Goal: Task Accomplishment & Management: Manage account settings

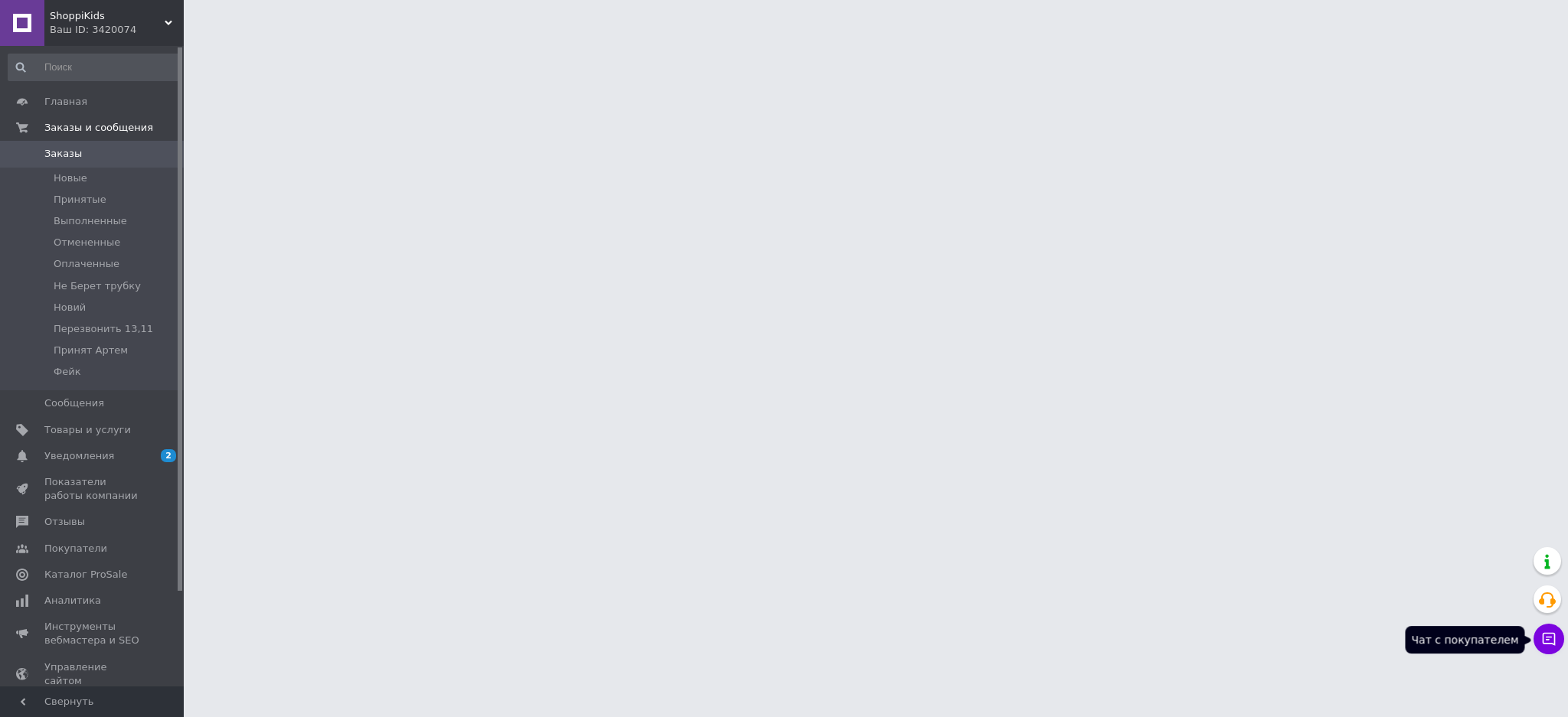
click at [1550, 643] on icon at bounding box center [1549, 639] width 13 height 13
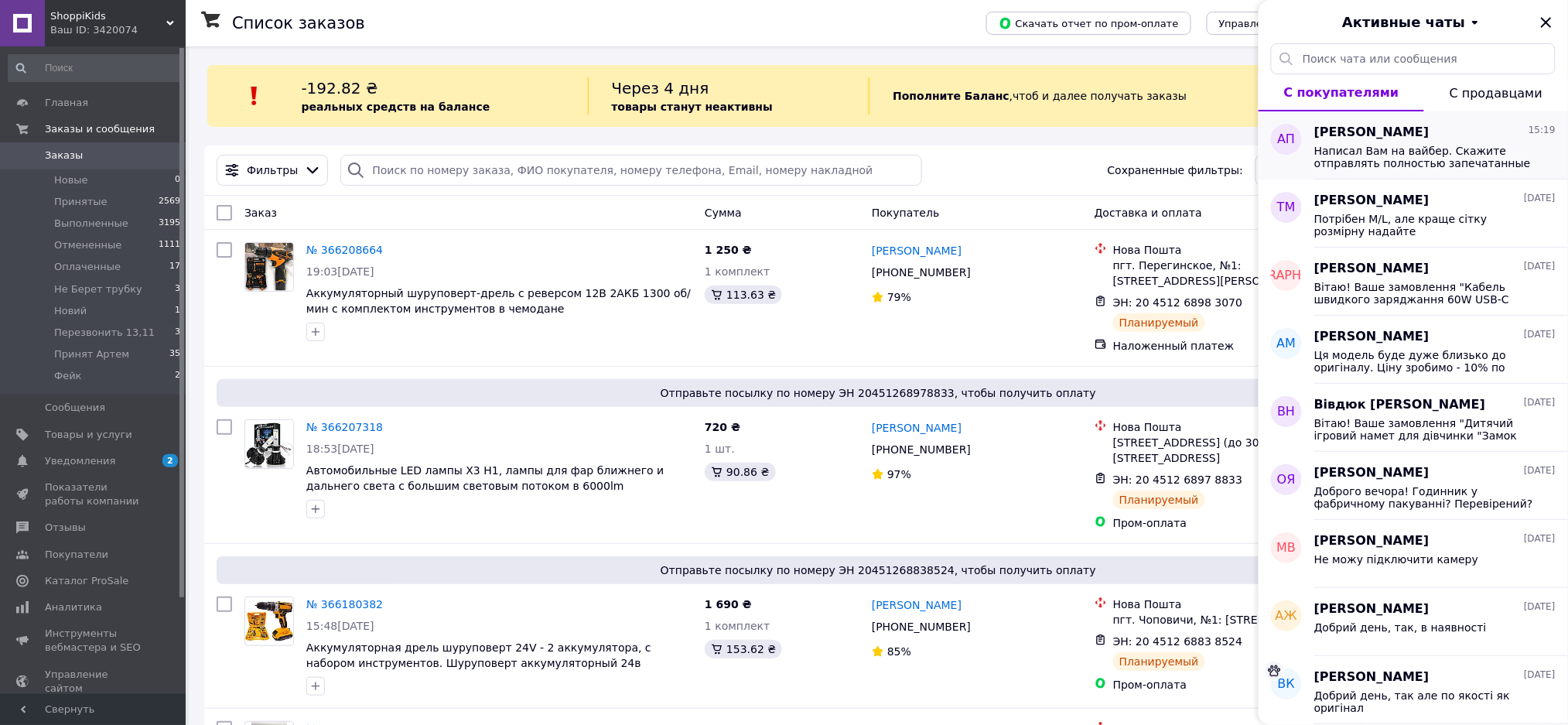
click at [1447, 165] on span "Написал Вам на вайбер. Скажите отправлять полностью запечатанные или сделать на…" at bounding box center [1424, 157] width 220 height 25
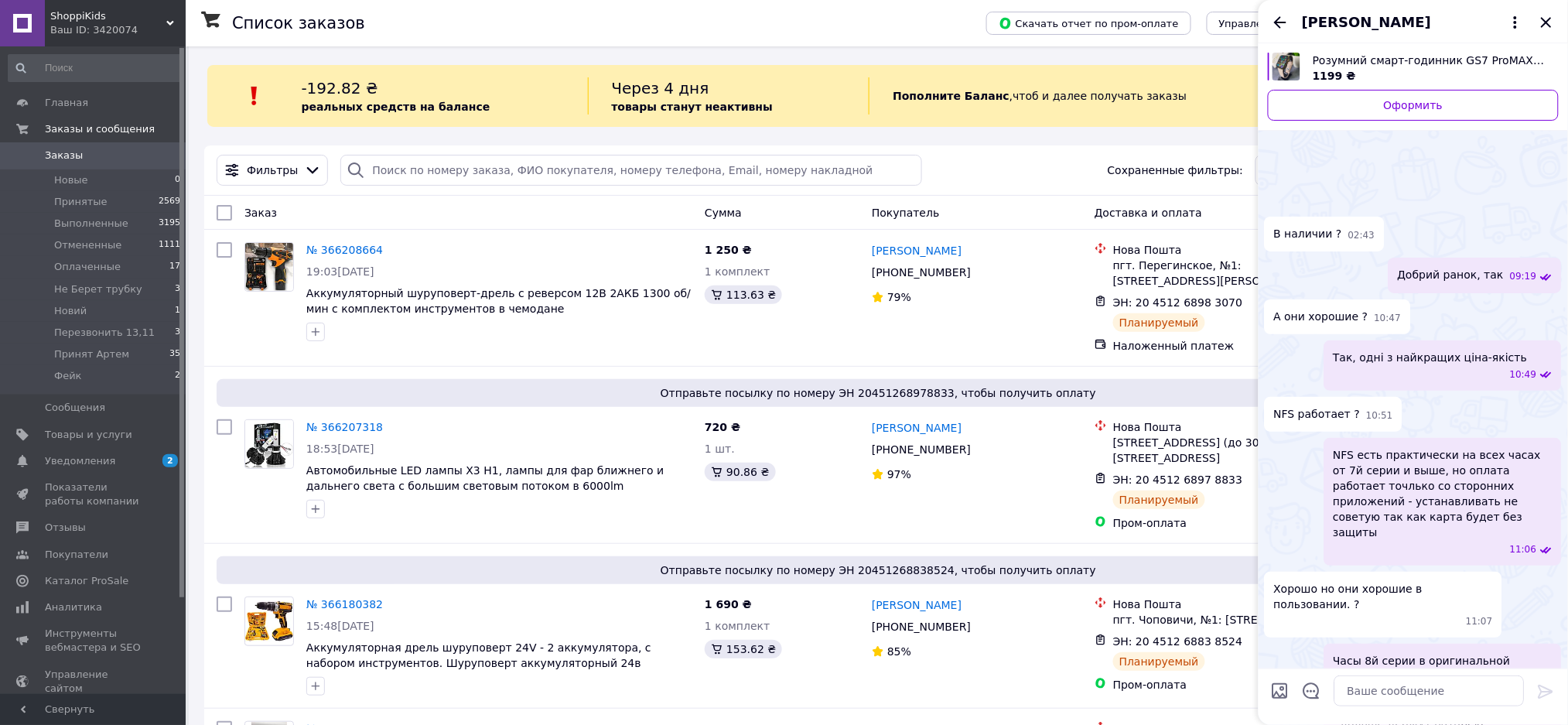
scroll to position [961, 0]
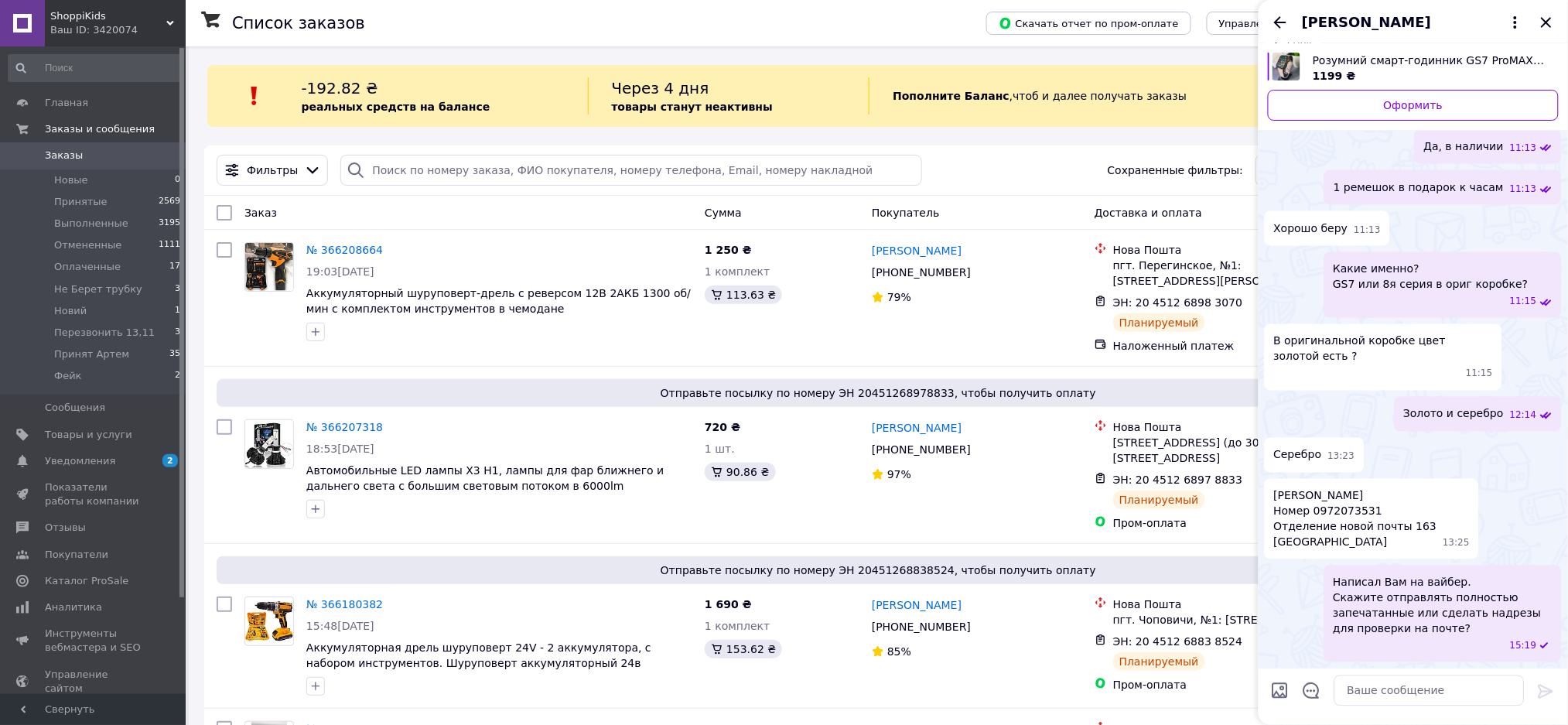
click at [1332, 507] on span "[PERSON_NAME] 0972073531 Отделение новой почты 163 [GEOGRAPHIC_DATA]" at bounding box center [1355, 518] width 163 height 62
copy span "0972073531"
drag, startPoint x: 1278, startPoint y: 492, endPoint x: 1330, endPoint y: 496, distance: 52.2
click at [1330, 496] on span "[PERSON_NAME] 0972073531 Отделение новой почты 163 [GEOGRAPHIC_DATA]" at bounding box center [1355, 518] width 163 height 62
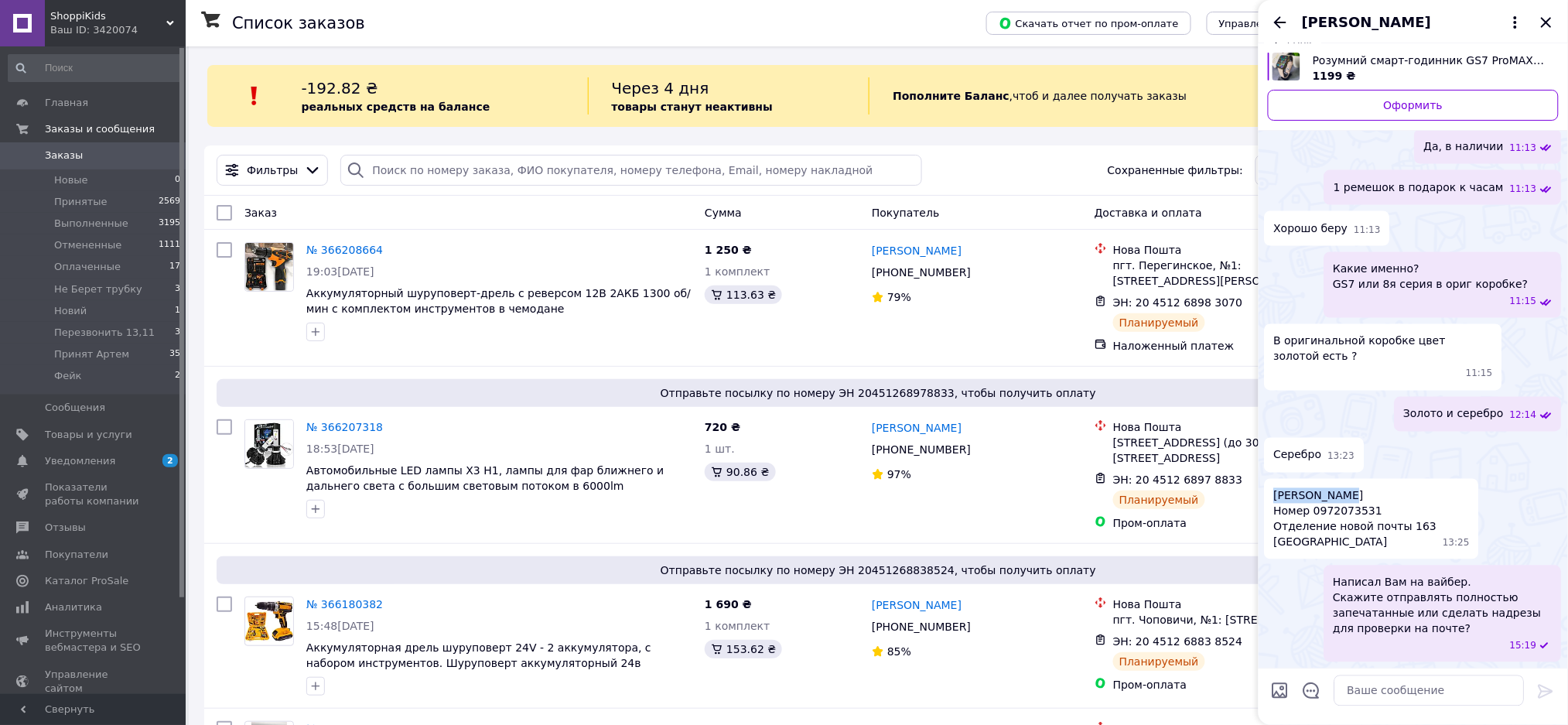
drag, startPoint x: 1349, startPoint y: 496, endPoint x: 1276, endPoint y: 498, distance: 73.0
click at [1276, 498] on span "[PERSON_NAME] 0972073531 Отделение новой почты 163 [GEOGRAPHIC_DATA]" at bounding box center [1355, 518] width 163 height 62
copy span "[PERSON_NAME]"
click at [1340, 509] on span "[PERSON_NAME] 0972073531 Отделение новой почты 163 [GEOGRAPHIC_DATA]" at bounding box center [1355, 518] width 163 height 62
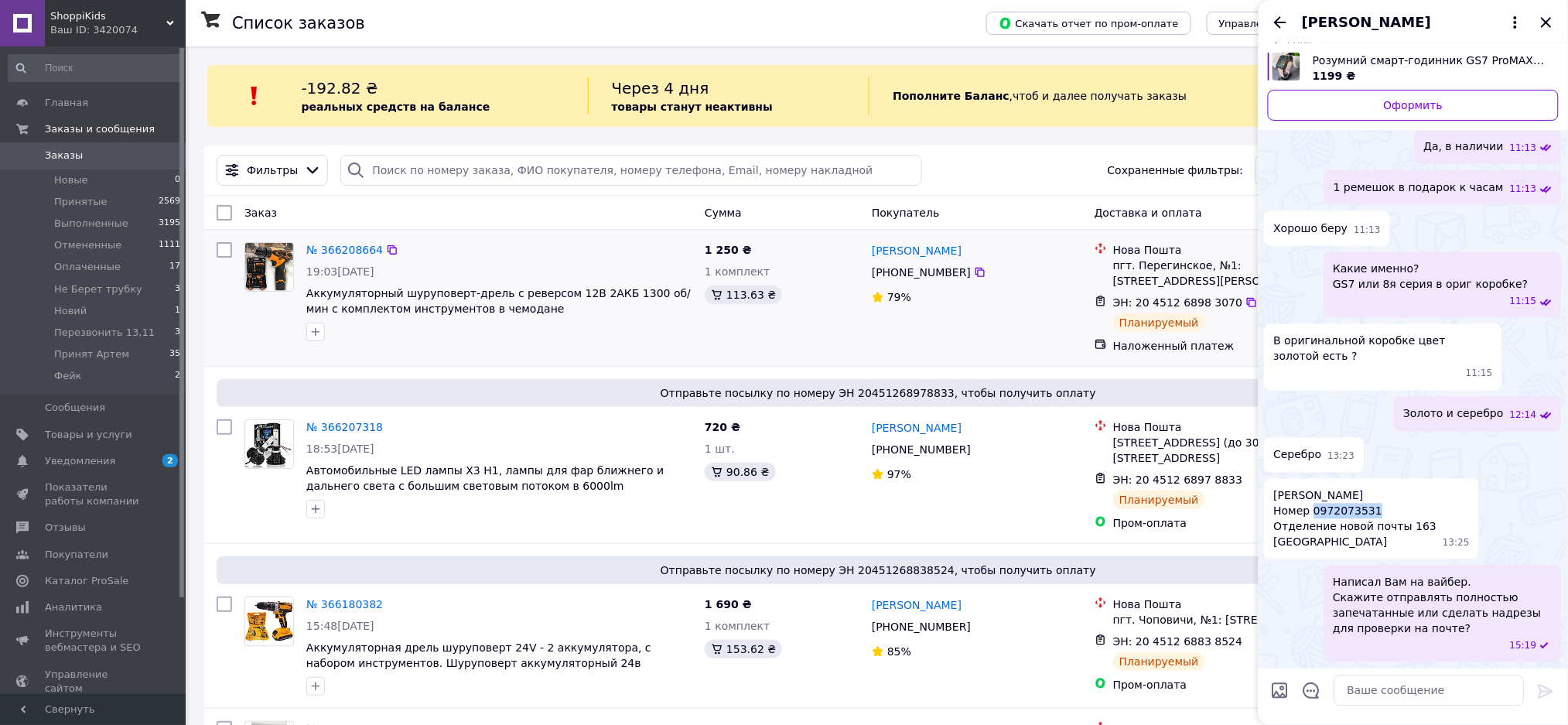
copy span "0972073531"
click at [1295, 543] on span "[PERSON_NAME] 0972073531 Отделение новой почты 163 [GEOGRAPHIC_DATA]" at bounding box center [1355, 518] width 163 height 62
copy span "[GEOGRAPHIC_DATA]"
click at [1400, 524] on span "[PERSON_NAME] 0972073531 Отделение новой почты 163 [GEOGRAPHIC_DATA]" at bounding box center [1355, 518] width 163 height 62
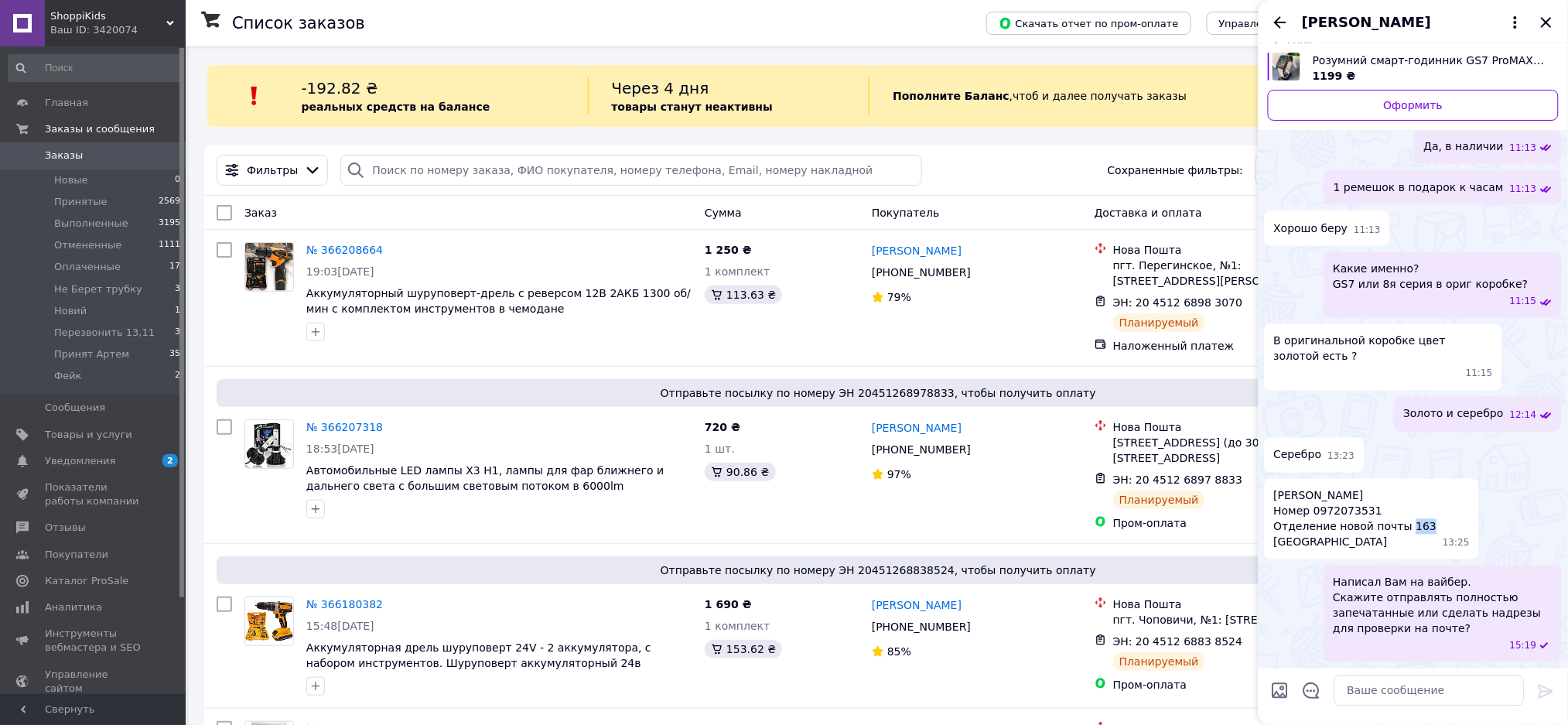
click at [1400, 524] on span "[PERSON_NAME] 0972073531 Отделение новой почты 163 [GEOGRAPHIC_DATA]" at bounding box center [1355, 518] width 163 height 62
copy span "163"
